Goal: Information Seeking & Learning: Understand process/instructions

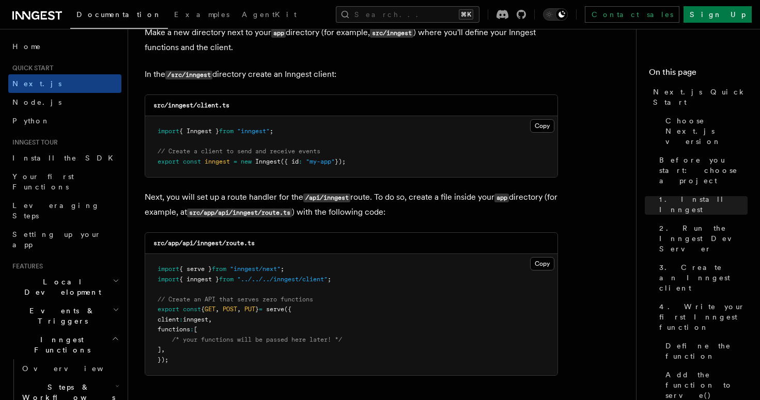
scroll to position [1331, 0]
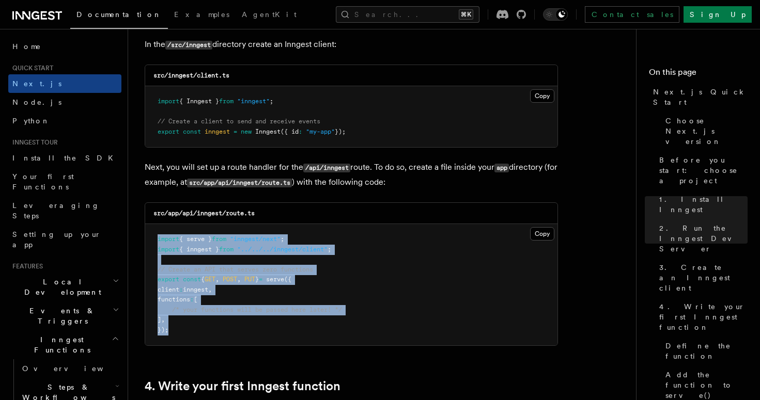
drag, startPoint x: 209, startPoint y: 331, endPoint x: 143, endPoint y: 240, distance: 112.4
copy code "import { serve } from "inngest/next" ; import { inngest } from "../../../innges…"
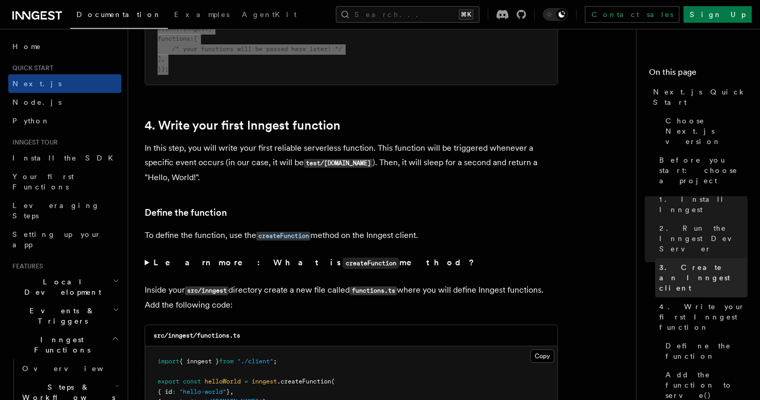
scroll to position [1644, 0]
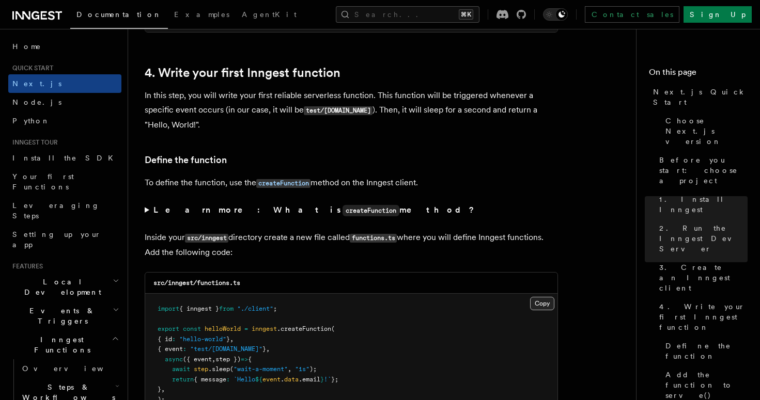
click at [536, 305] on button "Copy Copied" at bounding box center [542, 303] width 24 height 13
click at [324, 99] on p "In this step, you will write your first reliable serverless function. This func…" at bounding box center [351, 110] width 413 height 44
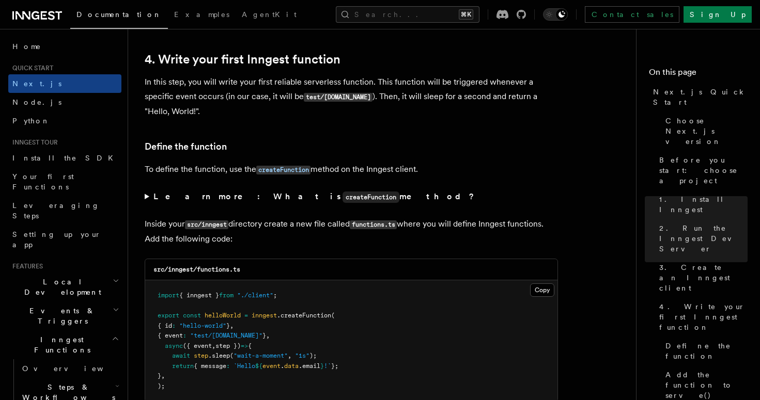
scroll to position [1664, 0]
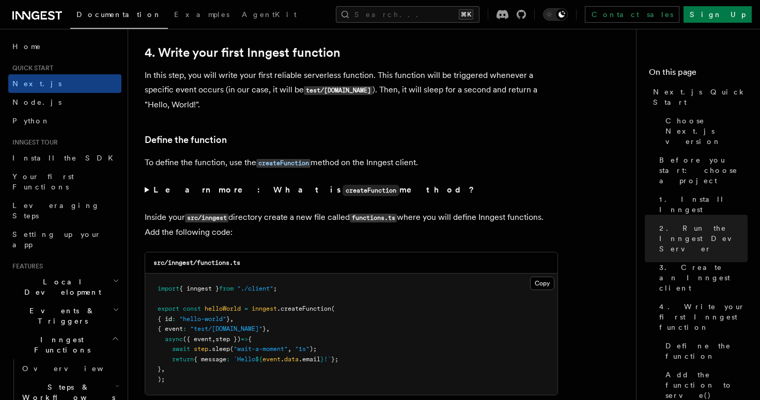
click at [148, 192] on summary "Learn more: What is createFunction method?" at bounding box center [351, 190] width 413 height 15
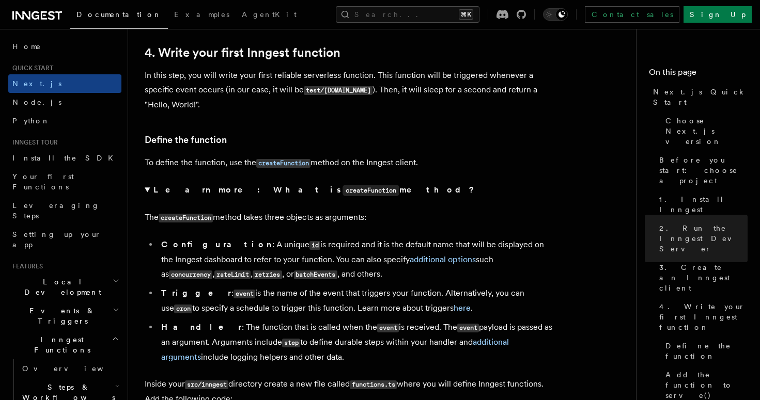
click at [148, 192] on summary "Learn more: What is createFunction method?" at bounding box center [351, 190] width 413 height 15
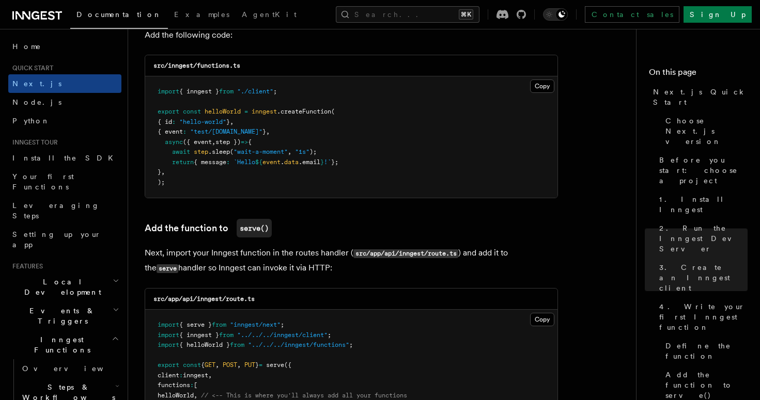
scroll to position [1914, 0]
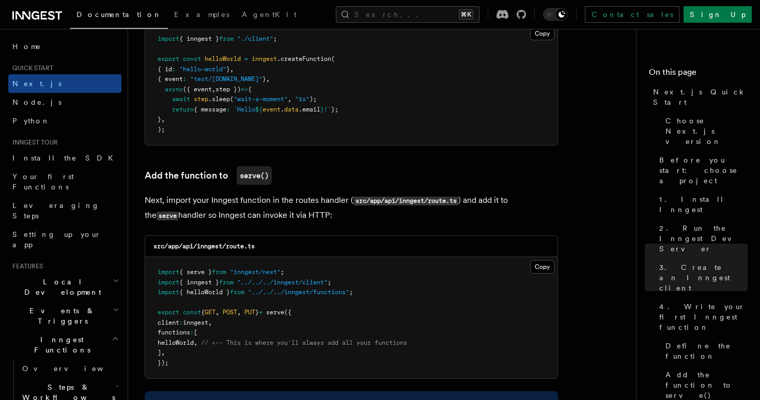
click at [204, 364] on pre "import { serve } from "inngest/next" ; import { inngest } from "../../../innges…" at bounding box center [351, 317] width 412 height 121
click at [199, 346] on pre "import { serve } from "inngest/next" ; import { inngest } from "../../../innges…" at bounding box center [351, 317] width 412 height 121
click at [194, 346] on span "helloWorld" at bounding box center [176, 342] width 36 height 7
copy span "helloWorld"
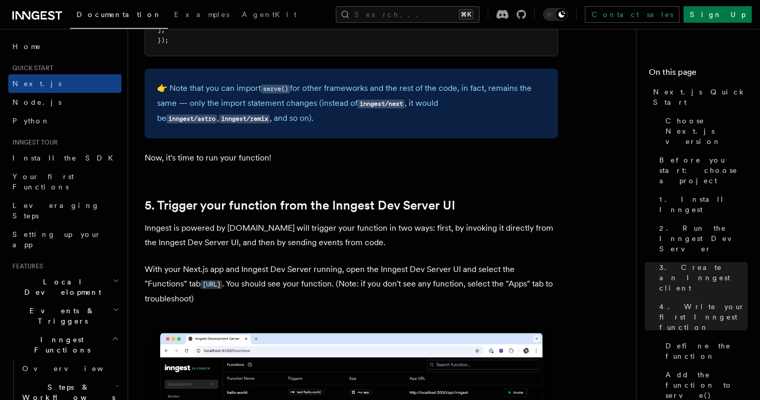
scroll to position [2338, 0]
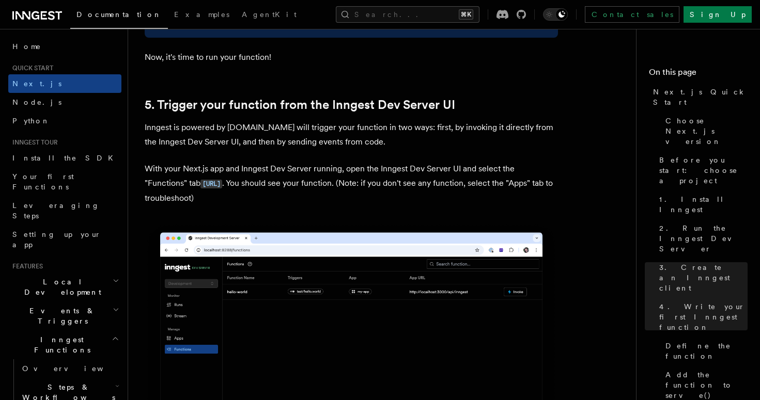
click at [355, 174] on p "With your Next.js app and Inngest Dev Server running, open the Inngest Dev Serv…" at bounding box center [351, 184] width 413 height 44
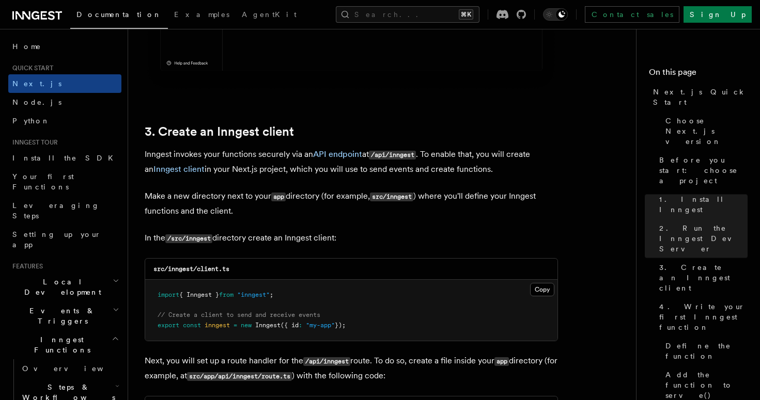
scroll to position [1084, 0]
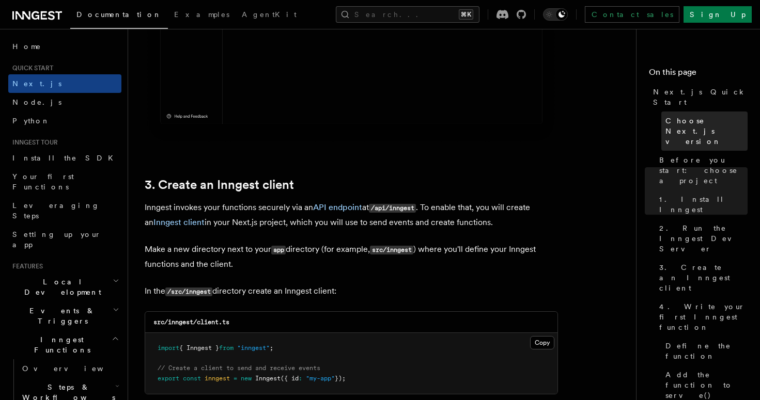
click at [706, 116] on span "Choose Next.js version" at bounding box center [706, 131] width 82 height 31
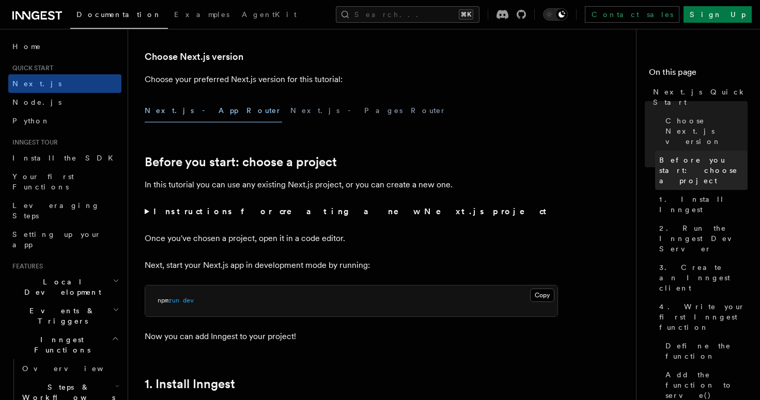
click at [710, 155] on span "Before you start: choose a project" at bounding box center [703, 170] width 88 height 31
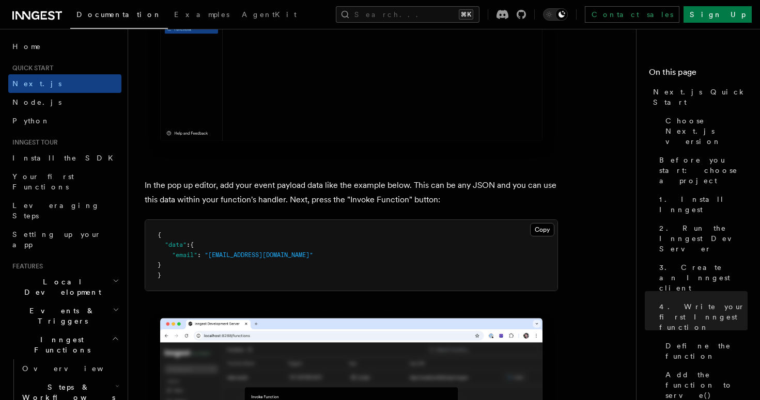
scroll to position [3076, 0]
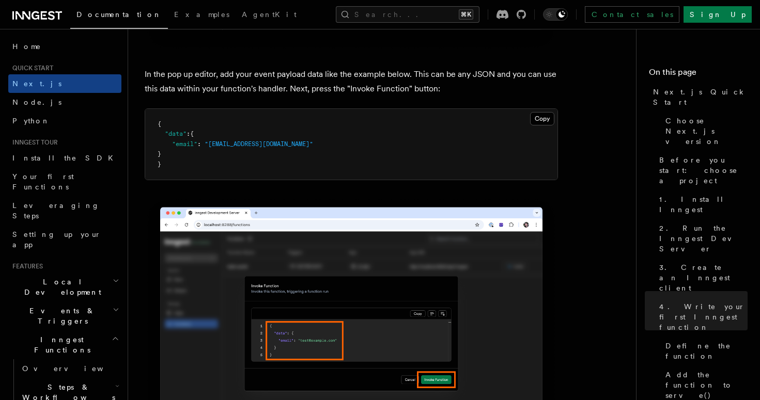
click at [249, 146] on span ""[EMAIL_ADDRESS][DOMAIN_NAME]"" at bounding box center [259, 143] width 108 height 7
click at [209, 163] on pre "{ "data" : { "email" : "[EMAIL_ADDRESS][DOMAIN_NAME]" } }" at bounding box center [351, 144] width 412 height 71
click at [541, 122] on button "Copy Copied" at bounding box center [542, 118] width 24 height 13
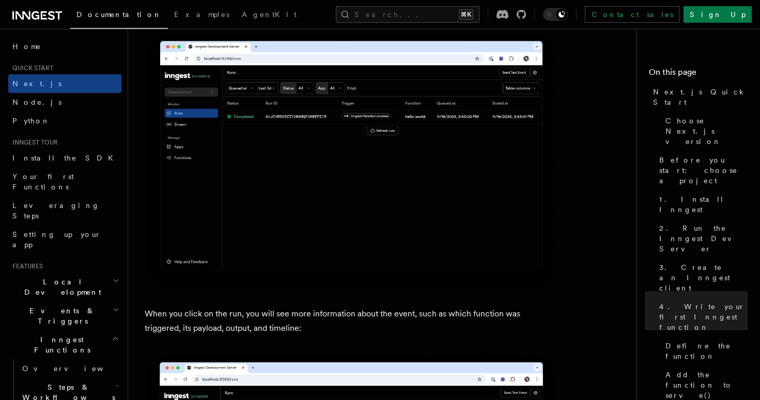
scroll to position [3798, 0]
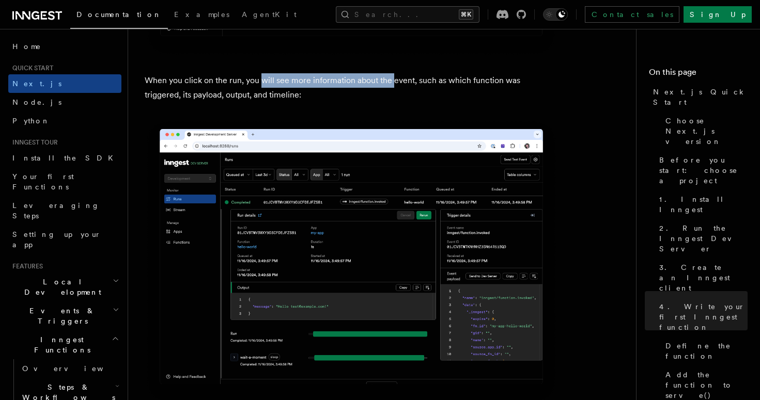
drag, startPoint x: 262, startPoint y: 82, endPoint x: 391, endPoint y: 79, distance: 128.6
click at [391, 79] on p "When you click on the run, you will see more information about the event, such …" at bounding box center [351, 87] width 413 height 29
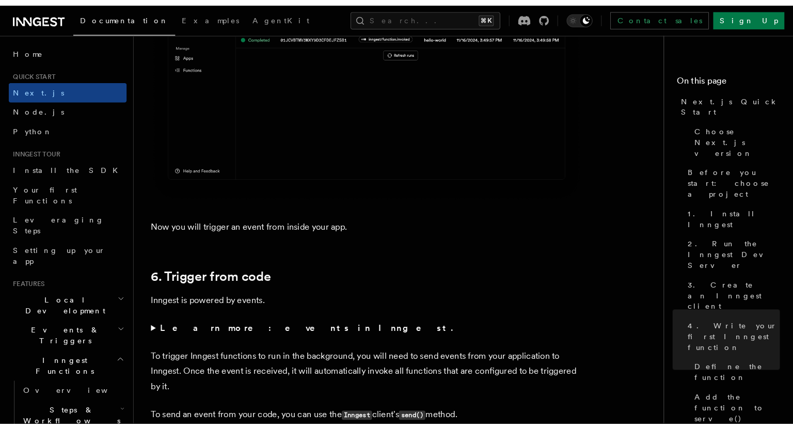
scroll to position [5134, 0]
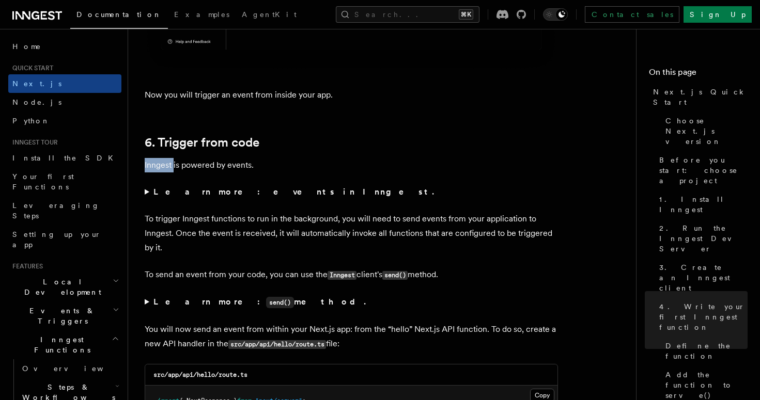
drag, startPoint x: 174, startPoint y: 158, endPoint x: 228, endPoint y: 157, distance: 54.2
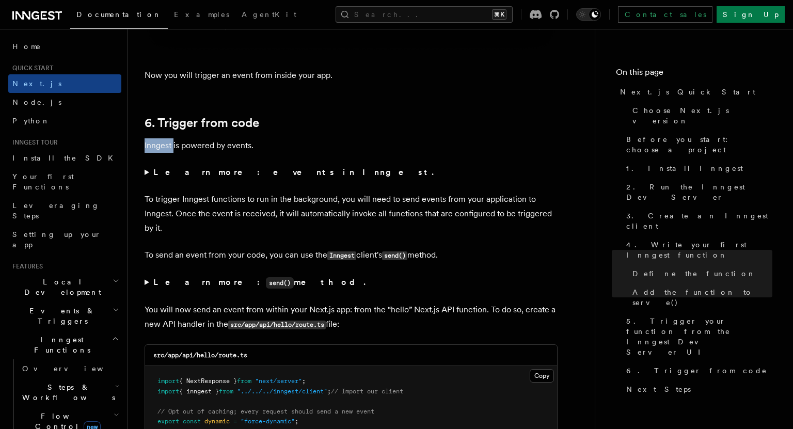
scroll to position [5167, 0]
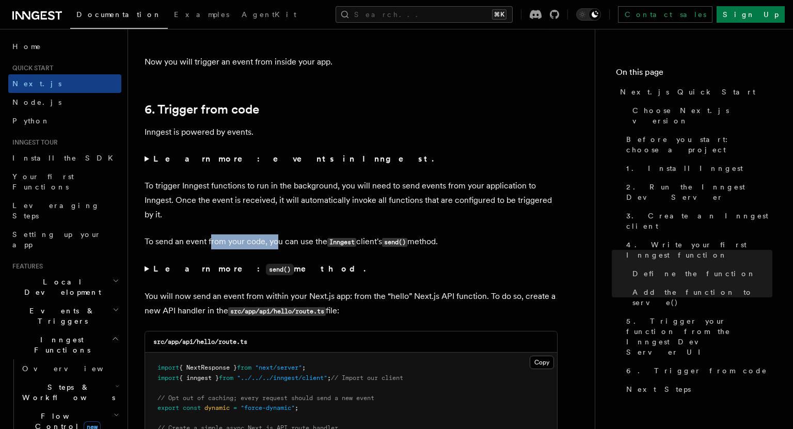
drag, startPoint x: 244, startPoint y: 242, endPoint x: 281, endPoint y: 242, distance: 37.2
click at [277, 241] on p "To send an event from your code, you can use the Inngest client's send() method." at bounding box center [351, 241] width 413 height 15
drag, startPoint x: 335, startPoint y: 242, endPoint x: 358, endPoint y: 242, distance: 22.7
click at [358, 242] on p "To send an event from your code, you can use the Inngest client's send() method." at bounding box center [351, 241] width 413 height 15
drag, startPoint x: 396, startPoint y: 243, endPoint x: 422, endPoint y: 241, distance: 27.0
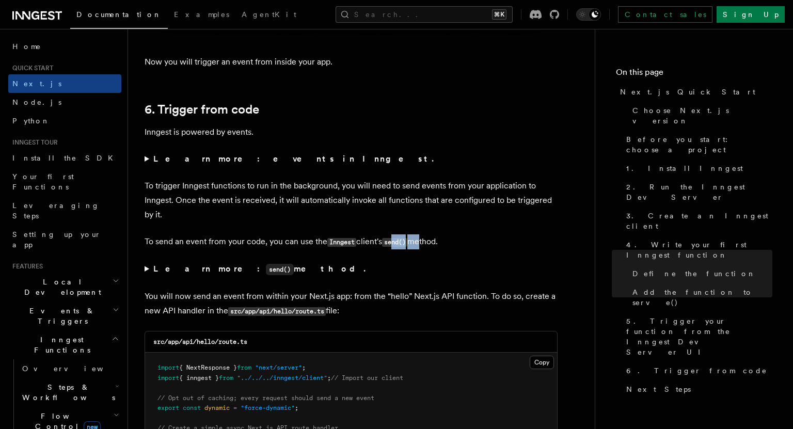
click at [422, 241] on p "To send an event from your code, you can use the Inngest client's send() method." at bounding box center [351, 241] width 413 height 15
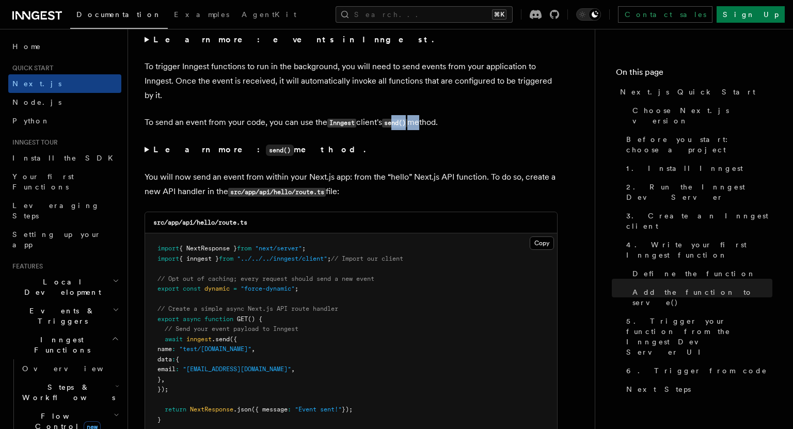
scroll to position [5340, 0]
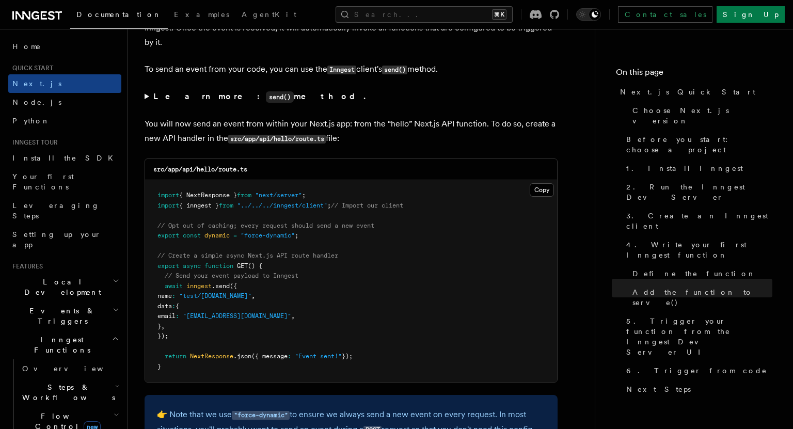
drag, startPoint x: 167, startPoint y: 168, endPoint x: 244, endPoint y: 168, distance: 77.0
click at [244, 168] on code "src/app/api/hello/route.ts" at bounding box center [200, 169] width 94 height 7
drag, startPoint x: 258, startPoint y: 169, endPoint x: 153, endPoint y: 170, distance: 105.4
click at [153, 170] on div "src/app/api/hello/route.ts" at bounding box center [351, 169] width 412 height 21
click at [549, 184] on button "Copy Copied" at bounding box center [542, 189] width 24 height 13
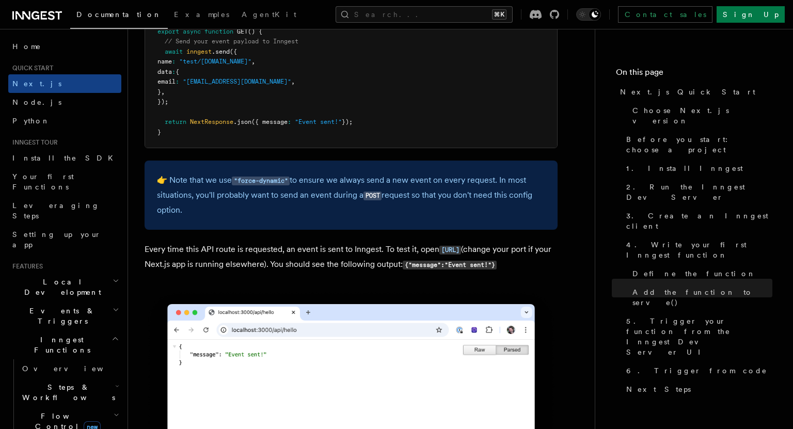
scroll to position [5597, 0]
